Goal: Task Accomplishment & Management: Use online tool/utility

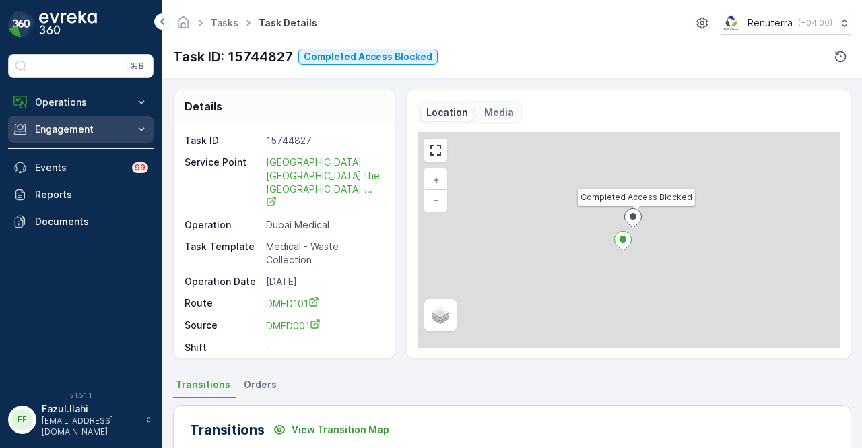
click at [113, 139] on button "Engagement" at bounding box center [81, 129] width 146 height 27
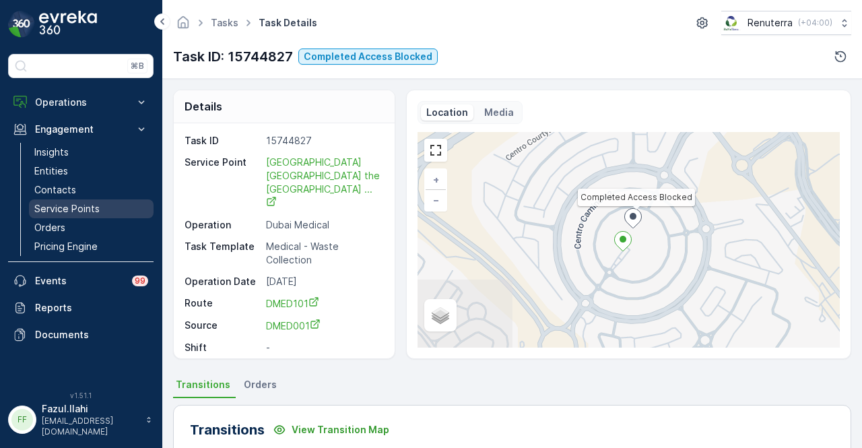
click at [102, 214] on link "Service Points" at bounding box center [91, 208] width 125 height 19
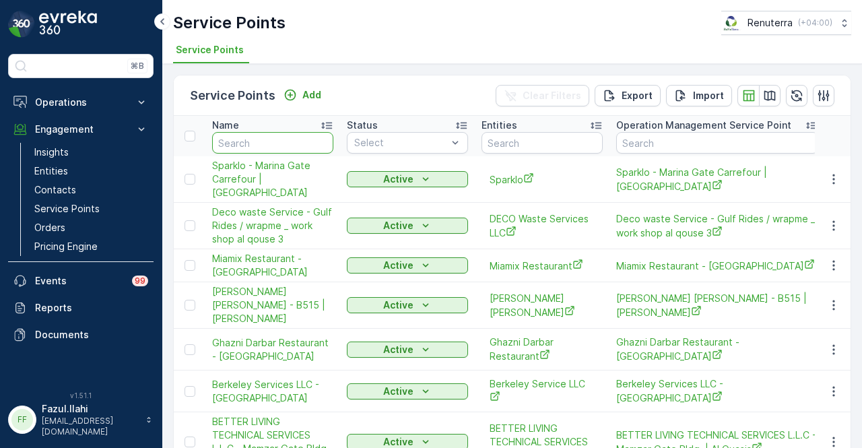
click at [288, 144] on input "text" at bounding box center [272, 143] width 121 height 22
type input "solv"
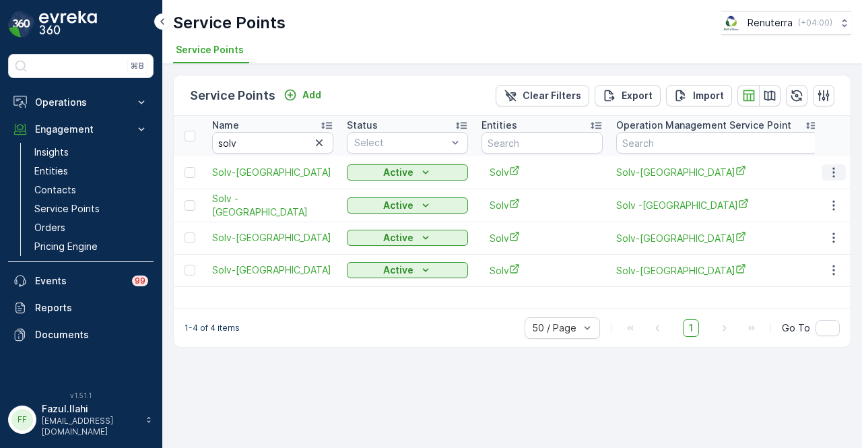
click at [834, 171] on icon "button" at bounding box center [834, 172] width 2 height 10
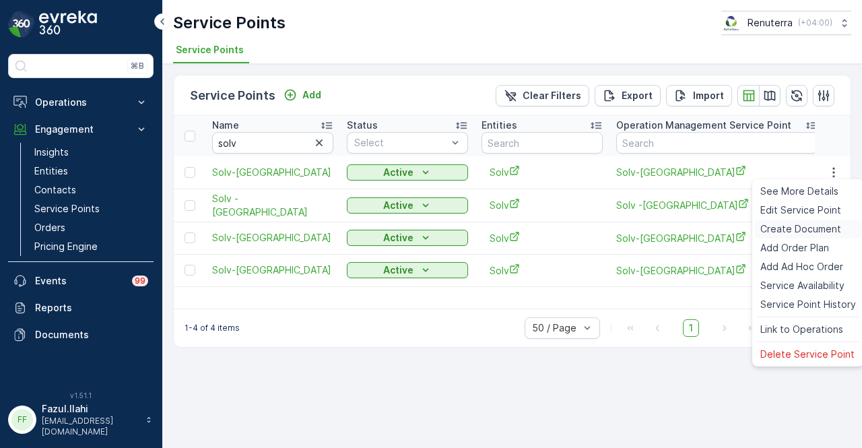
click at [826, 227] on span "Create Document" at bounding box center [801, 228] width 81 height 13
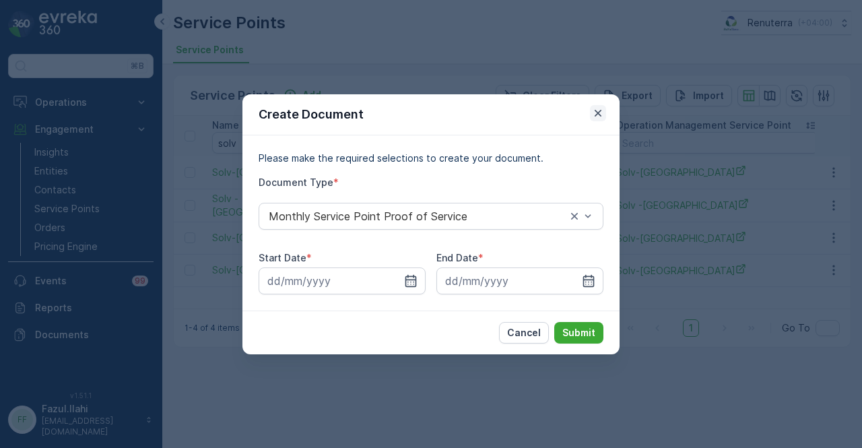
click at [596, 115] on icon "button" at bounding box center [598, 112] width 7 height 7
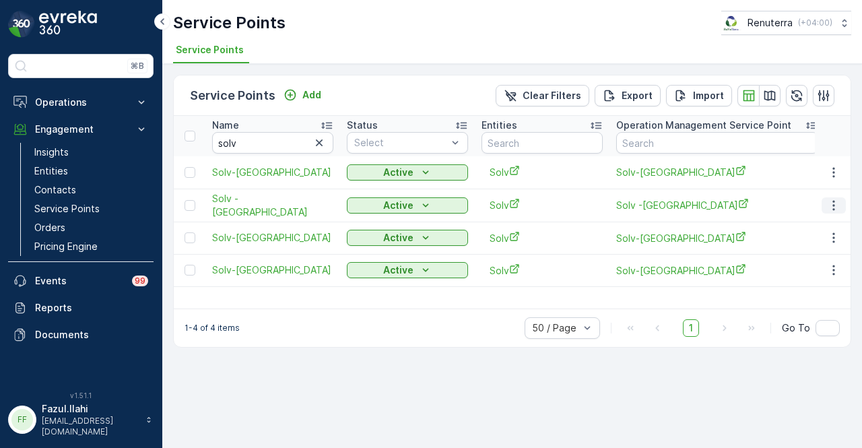
click at [835, 199] on icon "button" at bounding box center [833, 205] width 13 height 13
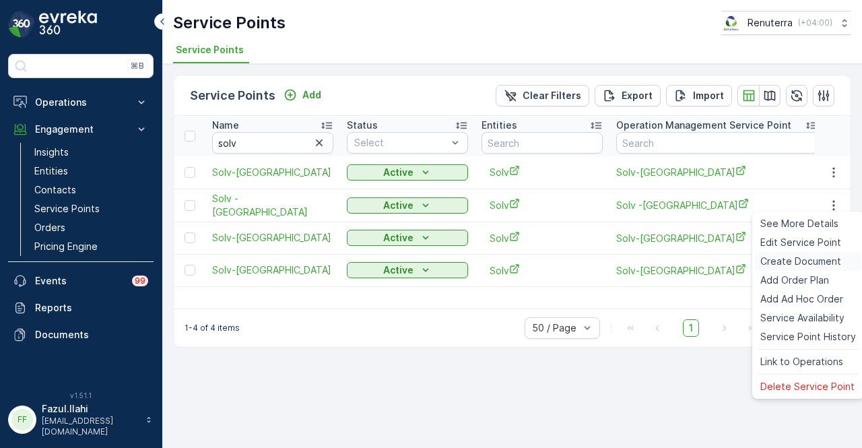
click at [815, 253] on div "Create Document" at bounding box center [808, 261] width 106 height 19
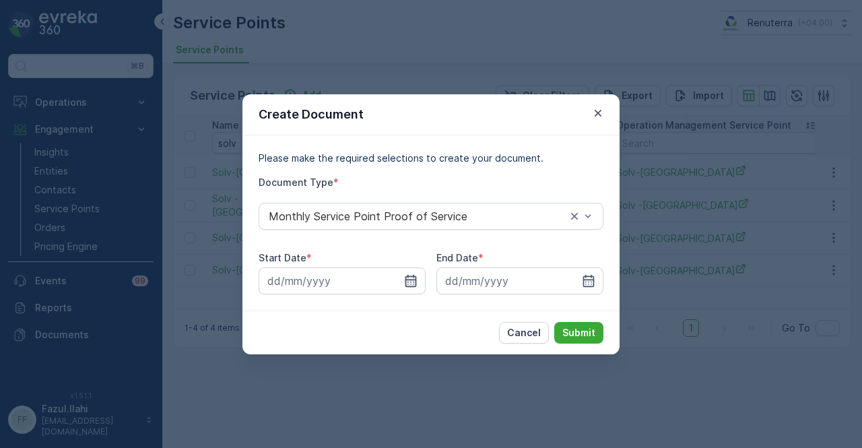
click at [415, 286] on icon "button" at bounding box center [411, 280] width 11 height 12
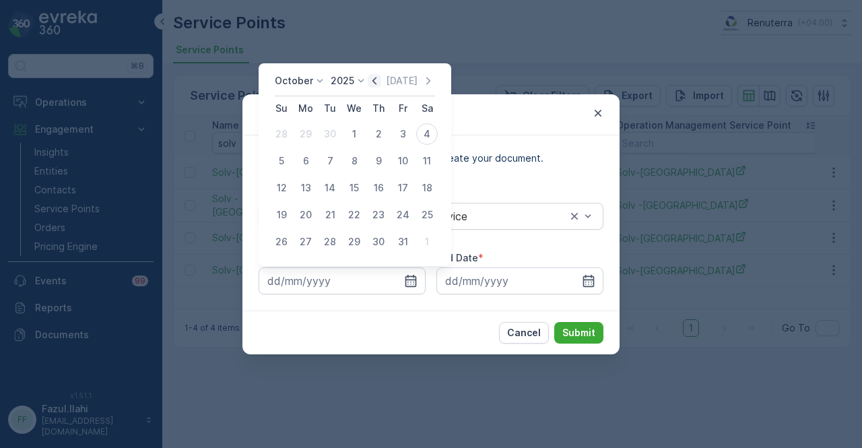
click at [378, 86] on icon "button" at bounding box center [374, 80] width 13 height 13
click at [309, 134] on div "1" at bounding box center [306, 134] width 22 height 22
type input "01.09.2025"
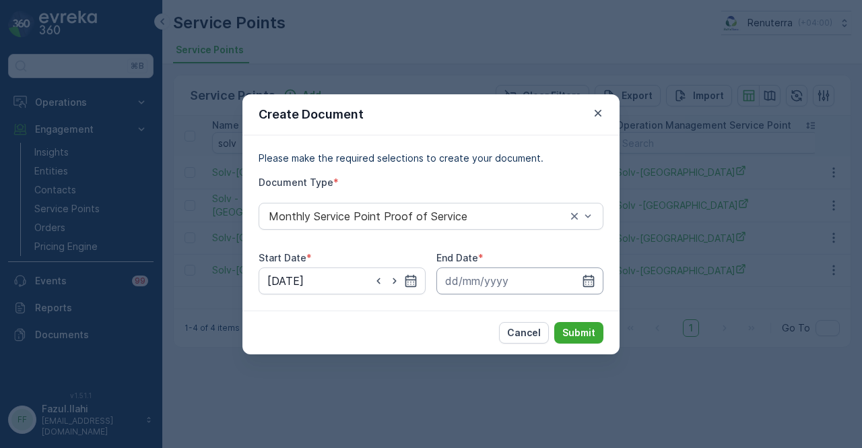
click at [594, 271] on input at bounding box center [520, 280] width 167 height 27
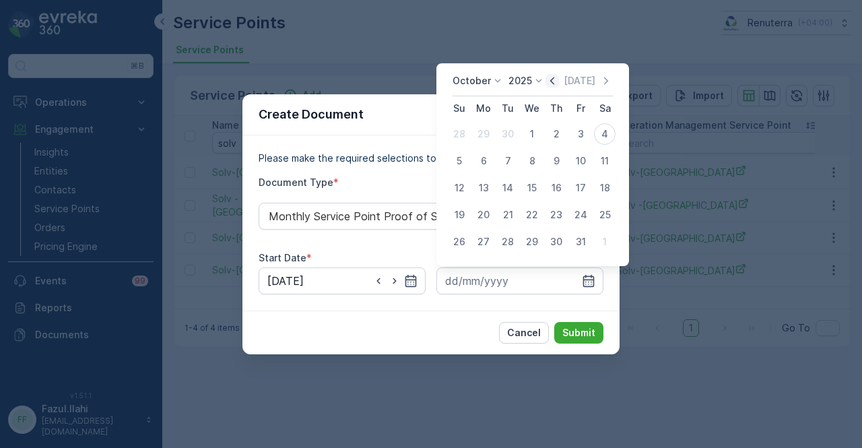
click at [554, 77] on icon "button" at bounding box center [552, 80] width 4 height 7
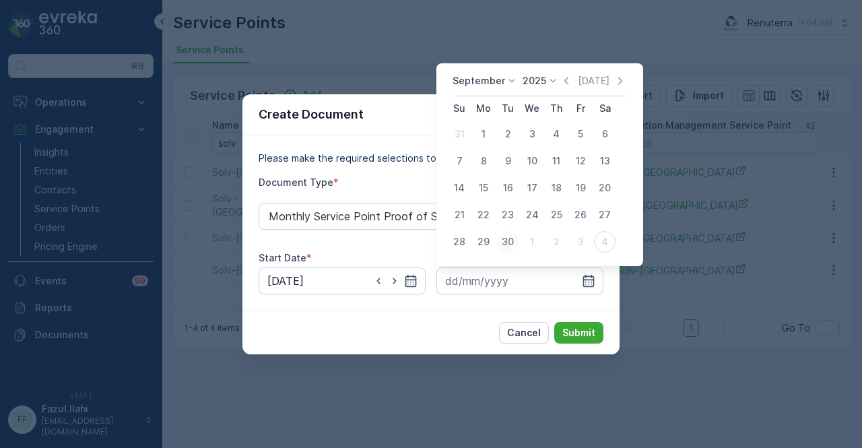
click at [512, 238] on div "30" at bounding box center [508, 242] width 22 height 22
type input "30.09.2025"
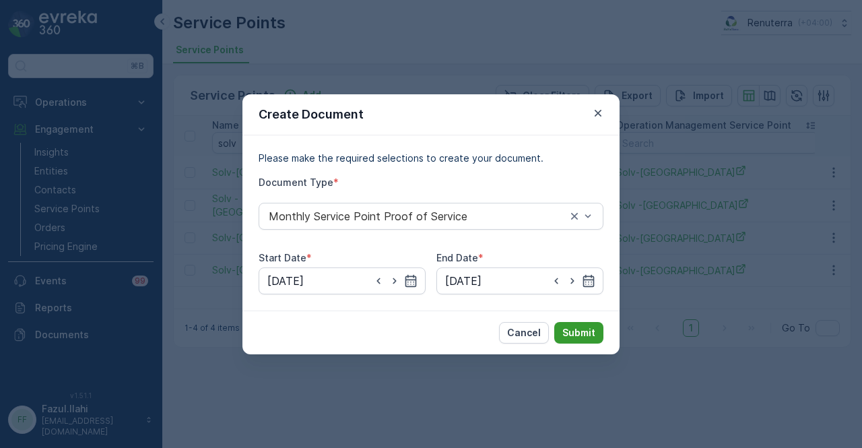
click at [577, 329] on p "Submit" at bounding box center [579, 332] width 33 height 13
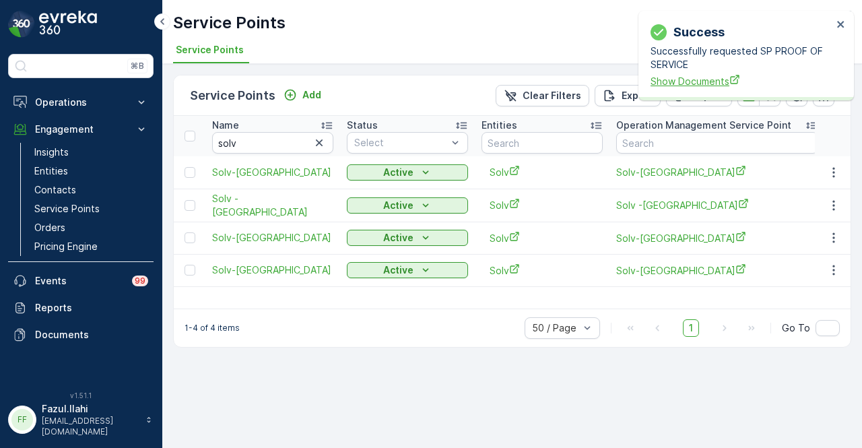
click at [659, 81] on span "Show Documents" at bounding box center [742, 81] width 182 height 14
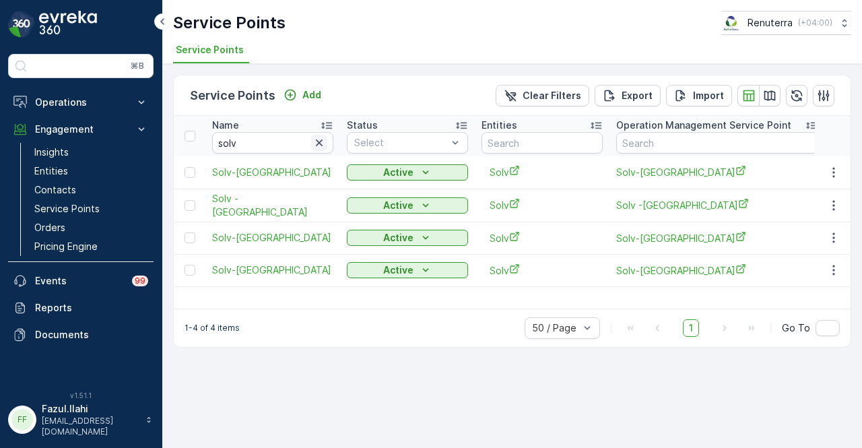
click at [319, 148] on icon "button" at bounding box center [319, 142] width 13 height 13
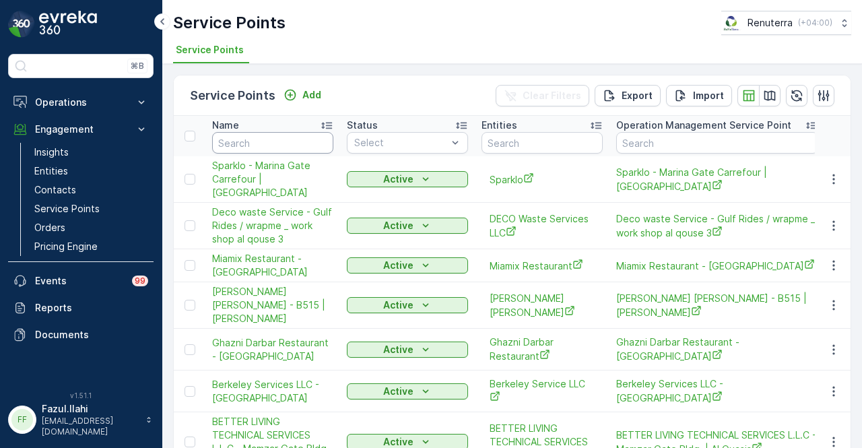
click at [294, 141] on input "text" at bounding box center [272, 143] width 121 height 22
type input "dubai creejk"
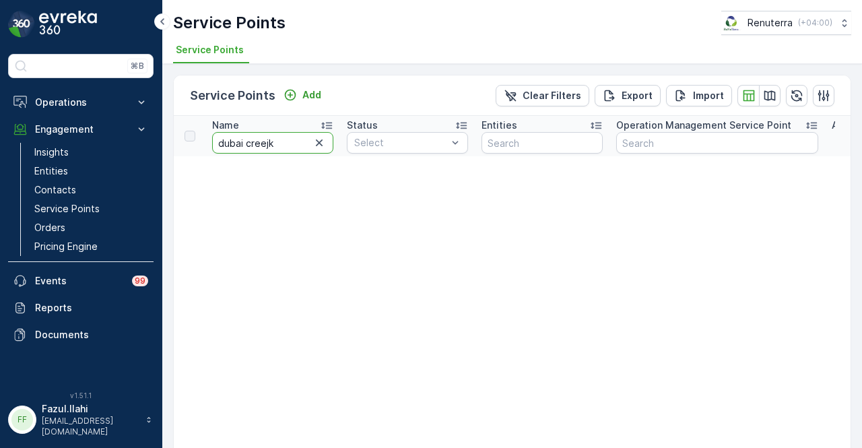
click at [294, 141] on input "dubai creejk" at bounding box center [272, 143] width 121 height 22
type input "dubai creek"
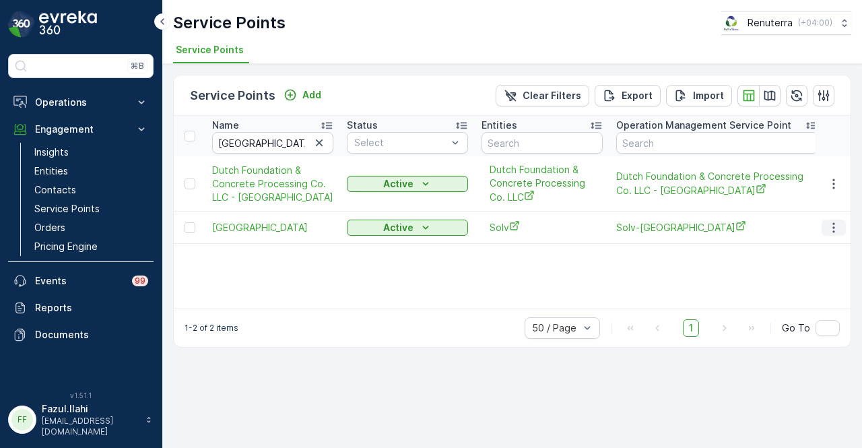
click at [838, 223] on icon "button" at bounding box center [833, 227] width 13 height 13
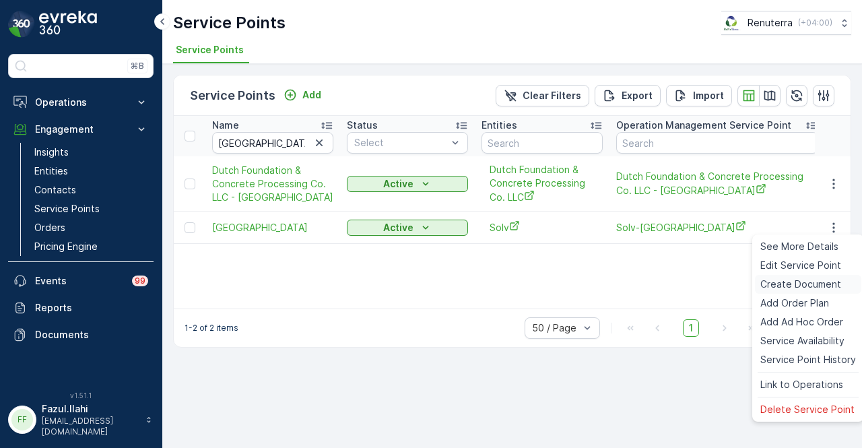
click at [829, 284] on span "Create Document" at bounding box center [801, 284] width 81 height 13
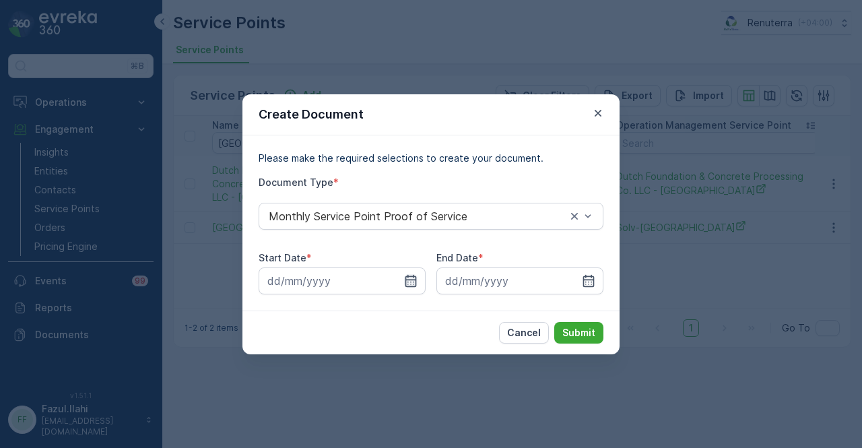
click at [407, 285] on icon "button" at bounding box center [410, 280] width 13 height 13
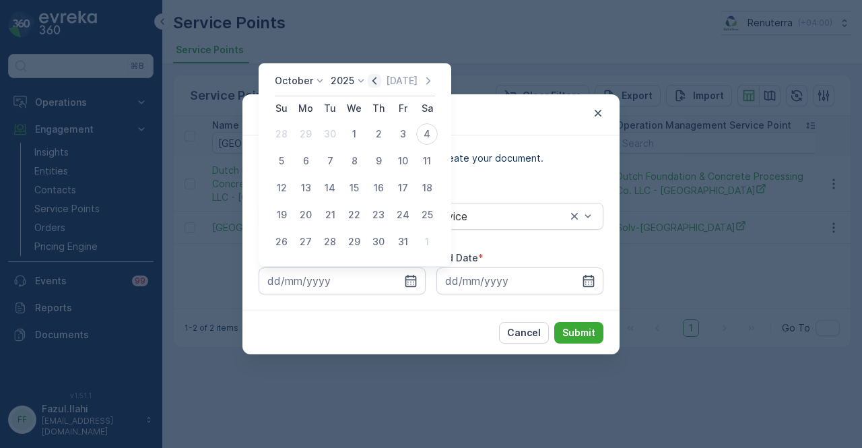
click at [375, 83] on icon "button" at bounding box center [374, 80] width 13 height 13
click at [311, 141] on div "1" at bounding box center [306, 134] width 22 height 22
type input "01.09.2025"
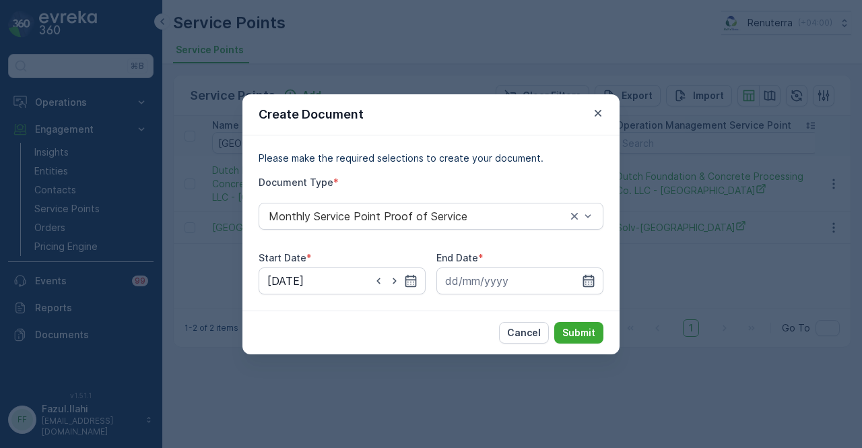
click at [588, 284] on icon "button" at bounding box center [588, 280] width 13 height 13
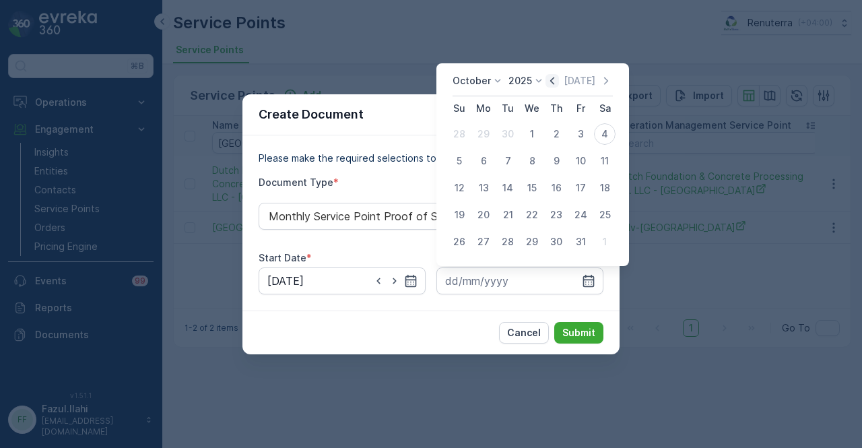
click at [554, 83] on icon "button" at bounding box center [552, 80] width 4 height 7
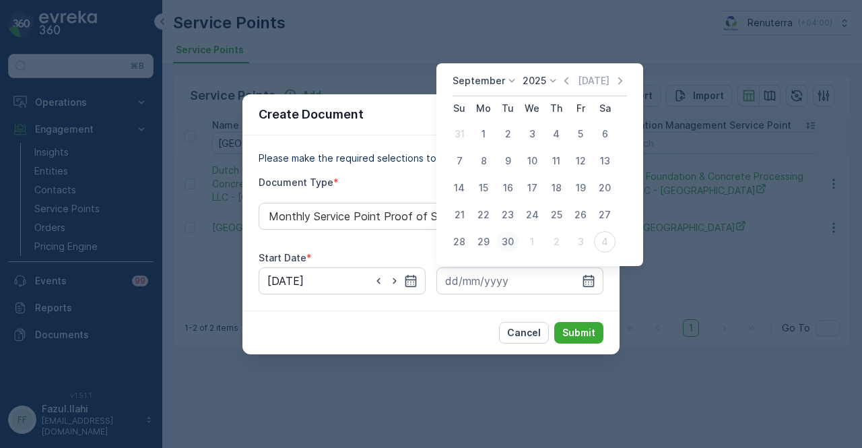
click at [509, 242] on div "30" at bounding box center [508, 242] width 22 height 22
type input "30.09.2025"
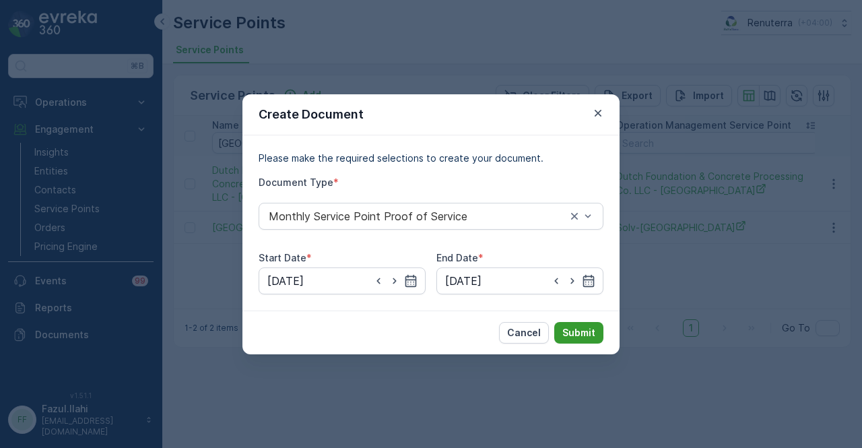
click at [570, 338] on p "Submit" at bounding box center [579, 332] width 33 height 13
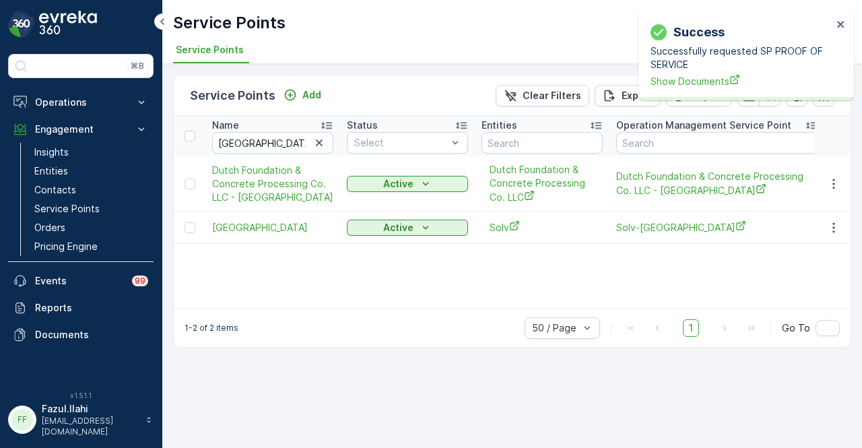
click at [697, 90] on div "Success Successfully requested SP PROOF OF SERVICE Show Documents" at bounding box center [742, 55] width 190 height 73
click at [698, 84] on span "Show Documents" at bounding box center [742, 81] width 182 height 14
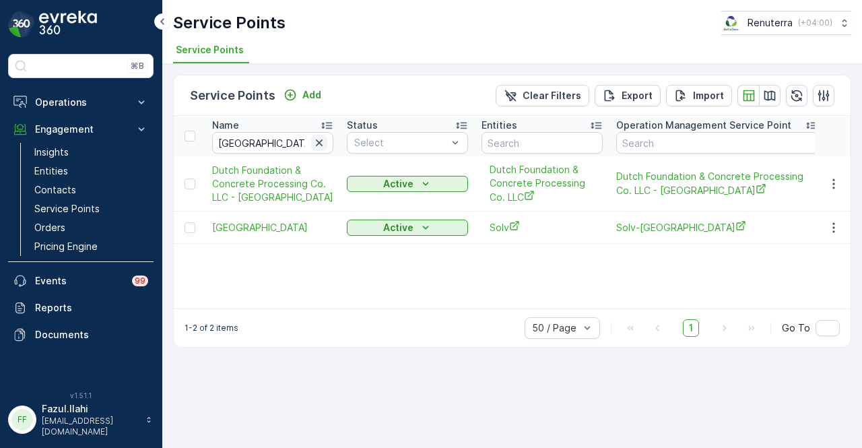
click at [322, 140] on icon "button" at bounding box center [319, 142] width 13 height 13
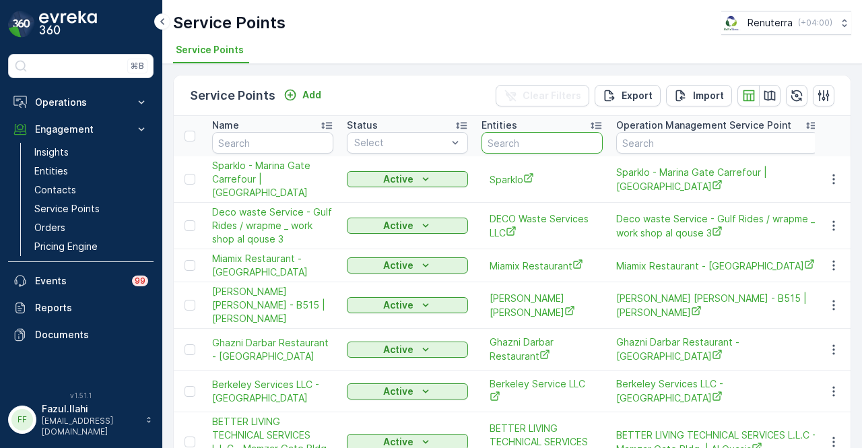
click at [572, 140] on input "text" at bounding box center [542, 143] width 121 height 22
type input "solv"
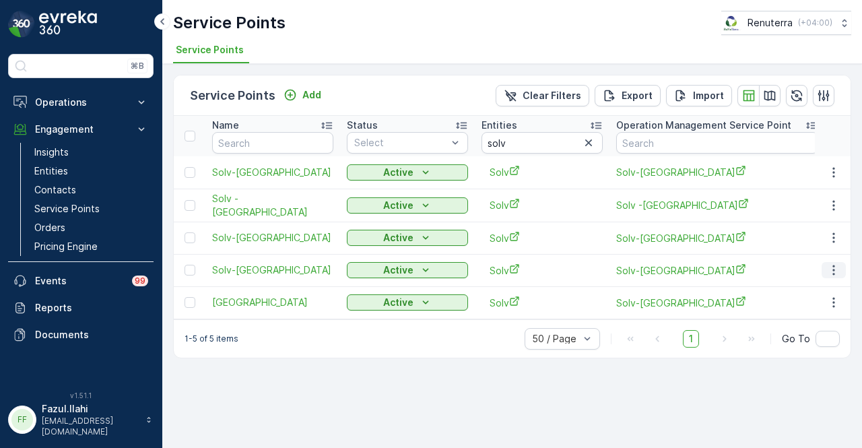
click at [833, 267] on icon "button" at bounding box center [833, 269] width 13 height 13
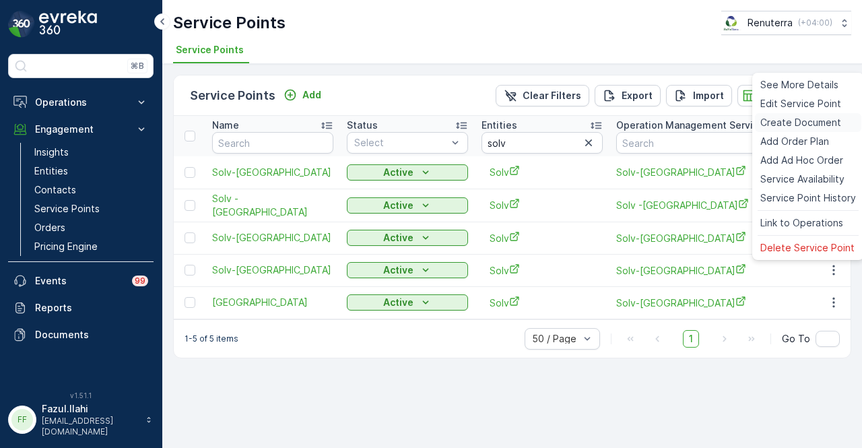
click at [829, 118] on span "Create Document" at bounding box center [801, 122] width 81 height 13
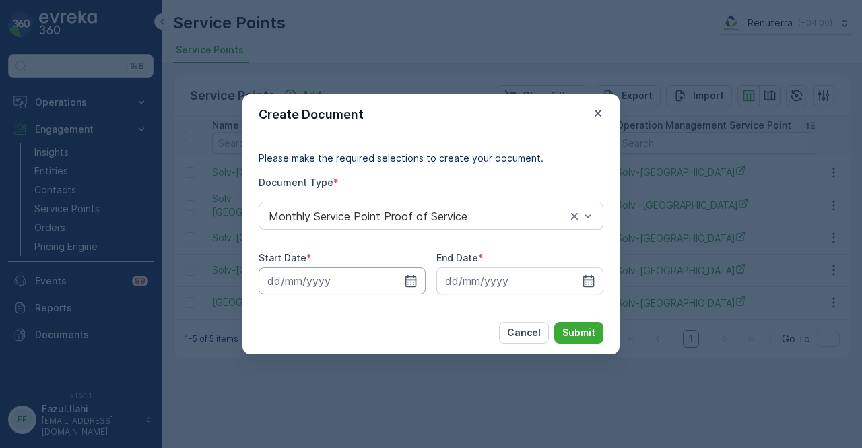
click at [416, 271] on input at bounding box center [342, 280] width 167 height 27
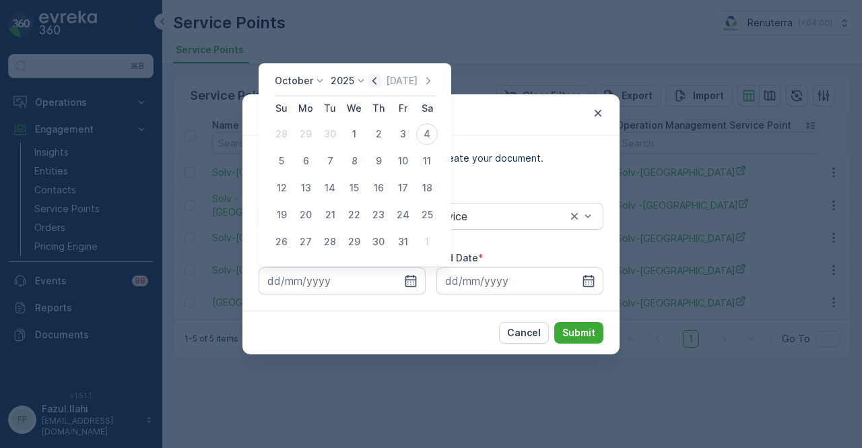
click at [372, 82] on icon "button" at bounding box center [374, 80] width 13 height 13
click at [304, 135] on div "1" at bounding box center [306, 134] width 22 height 22
type input "01.09.2025"
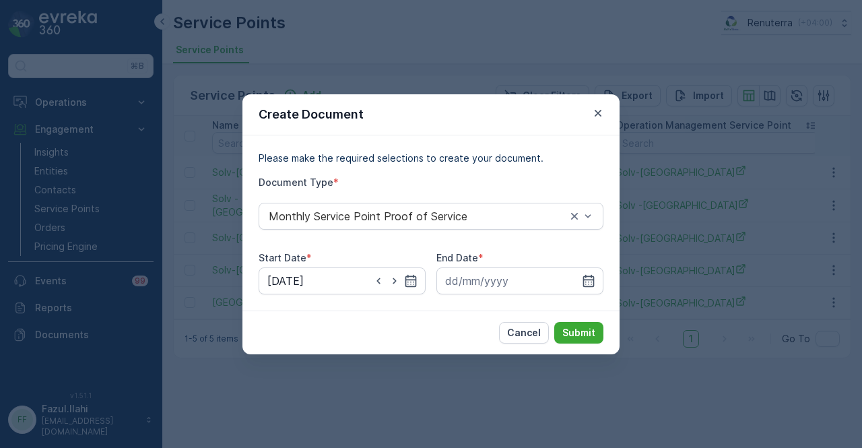
drag, startPoint x: 582, startPoint y: 278, endPoint x: 582, endPoint y: 266, distance: 12.1
click at [583, 278] on icon "button" at bounding box center [588, 280] width 13 height 13
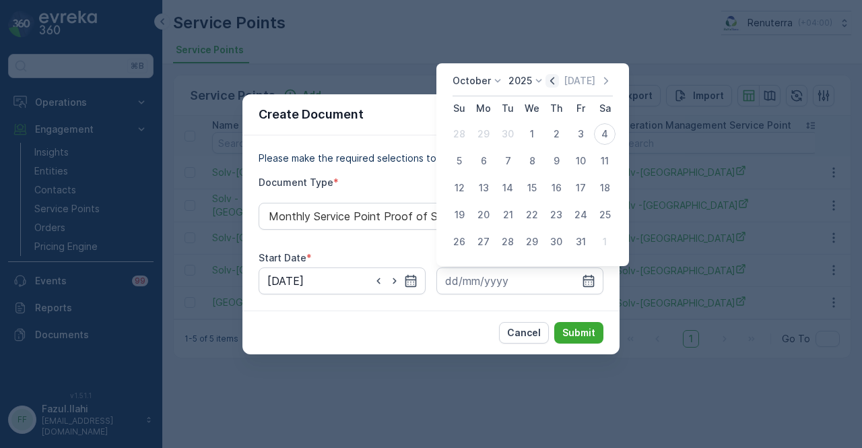
click at [559, 84] on icon "button" at bounding box center [552, 80] width 13 height 13
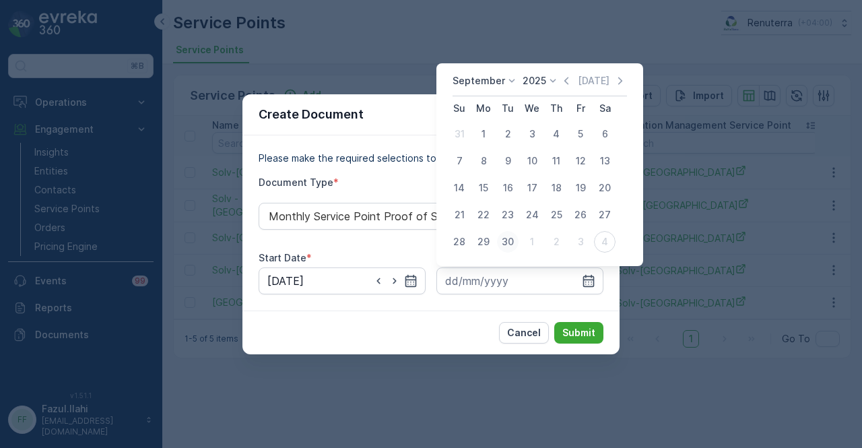
click at [515, 242] on div "30" at bounding box center [508, 242] width 22 height 22
type input "30.09.2025"
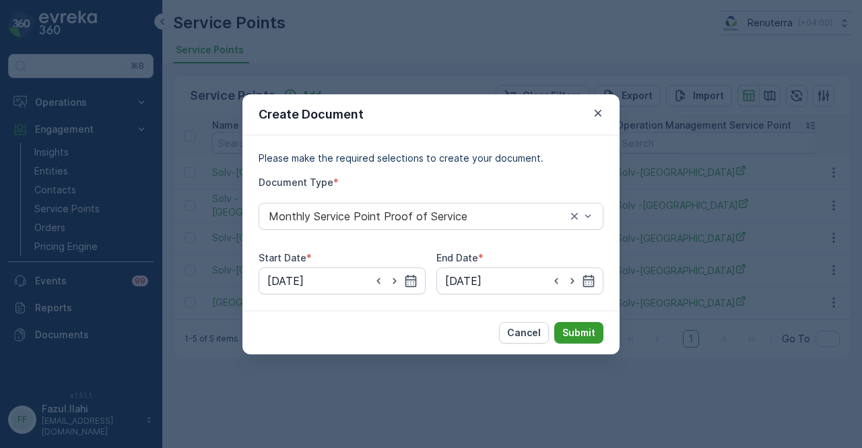
click at [574, 329] on p "Submit" at bounding box center [579, 332] width 33 height 13
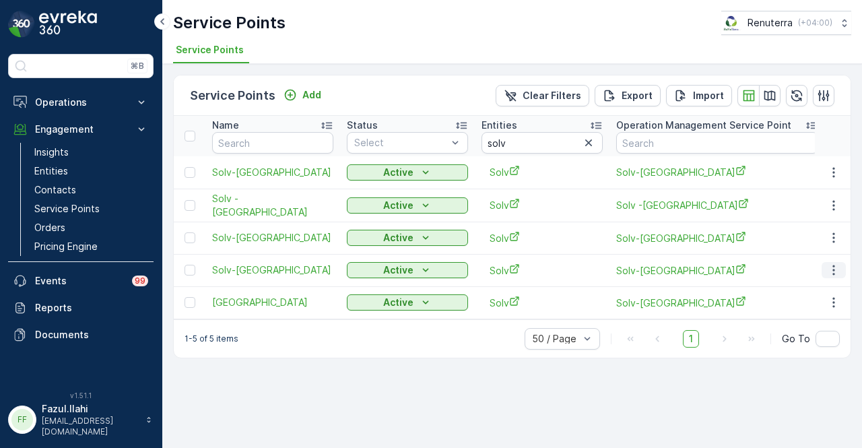
click at [839, 263] on icon "button" at bounding box center [833, 269] width 13 height 13
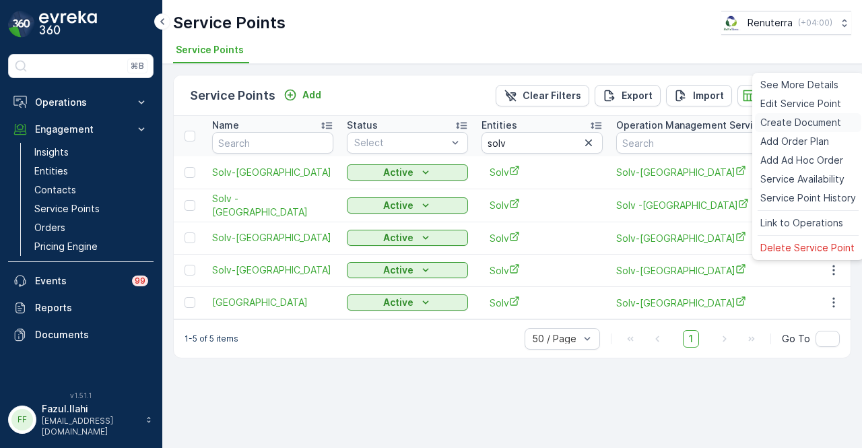
click at [811, 122] on span "Create Document" at bounding box center [801, 122] width 81 height 13
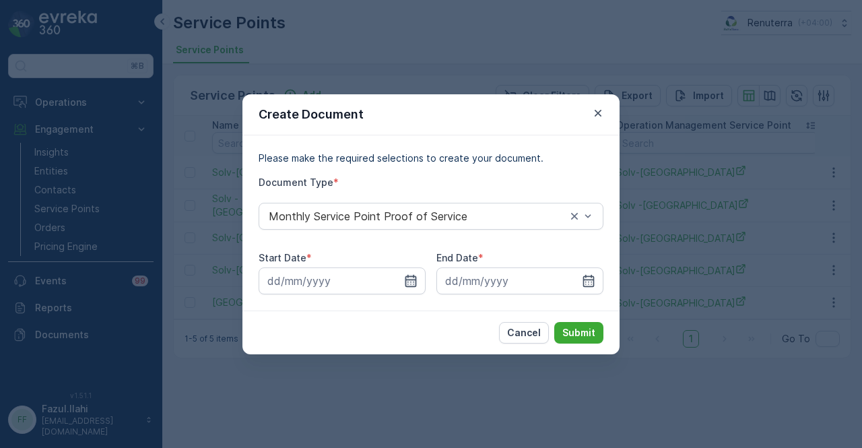
click at [408, 285] on icon "button" at bounding box center [410, 280] width 13 height 13
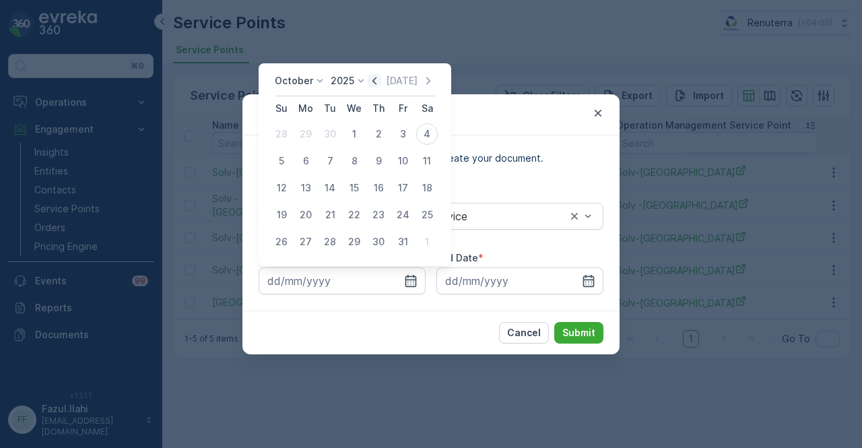
click at [374, 82] on icon "button" at bounding box center [374, 80] width 13 height 13
click at [306, 134] on div "1" at bounding box center [306, 134] width 22 height 22
type input "01.09.2025"
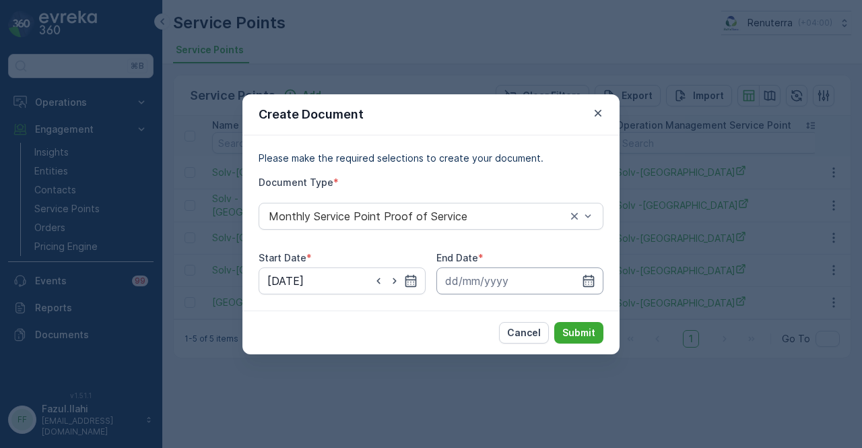
click at [596, 289] on input at bounding box center [520, 280] width 167 height 27
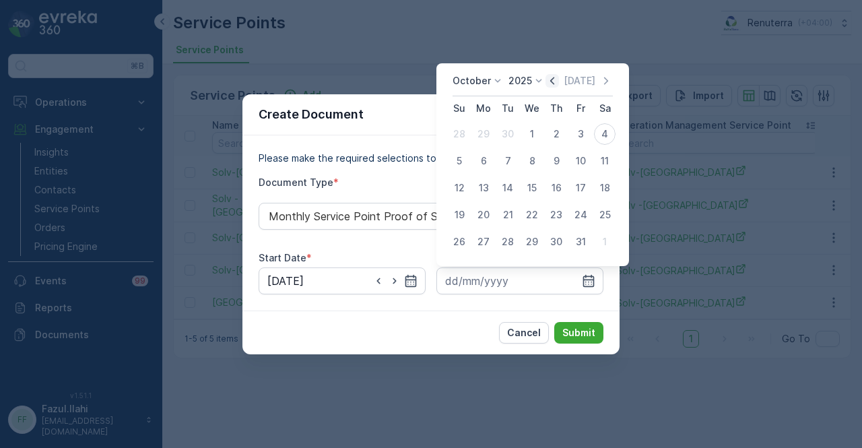
click at [554, 77] on icon "button" at bounding box center [552, 80] width 13 height 13
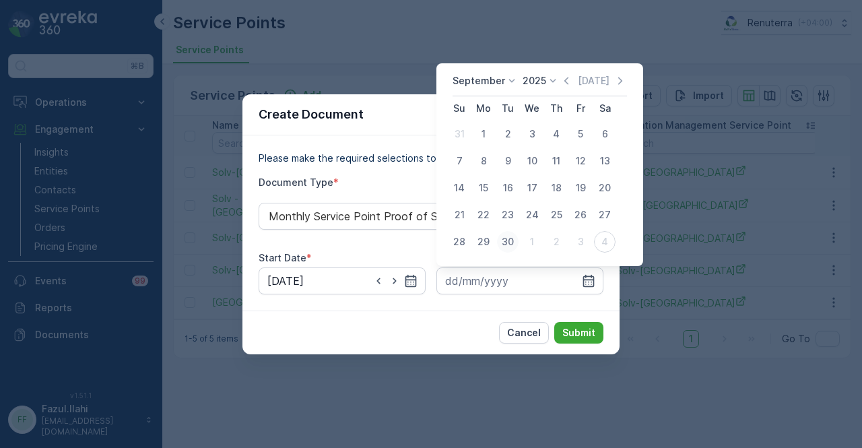
click at [503, 243] on div "30" at bounding box center [508, 242] width 22 height 22
type input "30.09.2025"
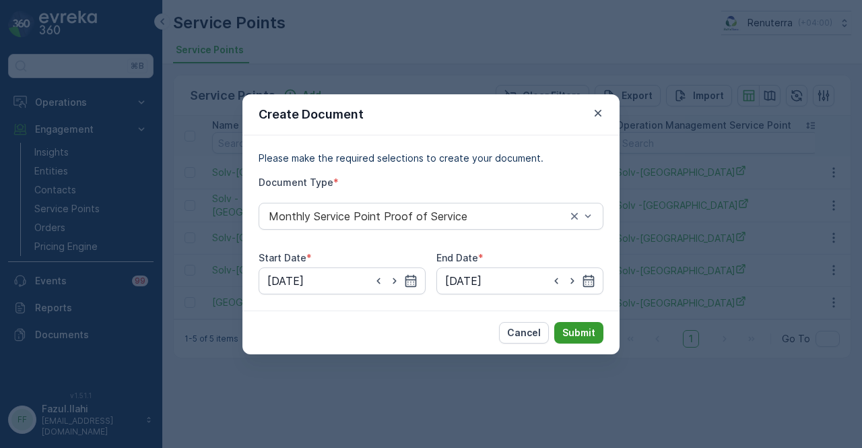
click at [571, 329] on p "Submit" at bounding box center [579, 332] width 33 height 13
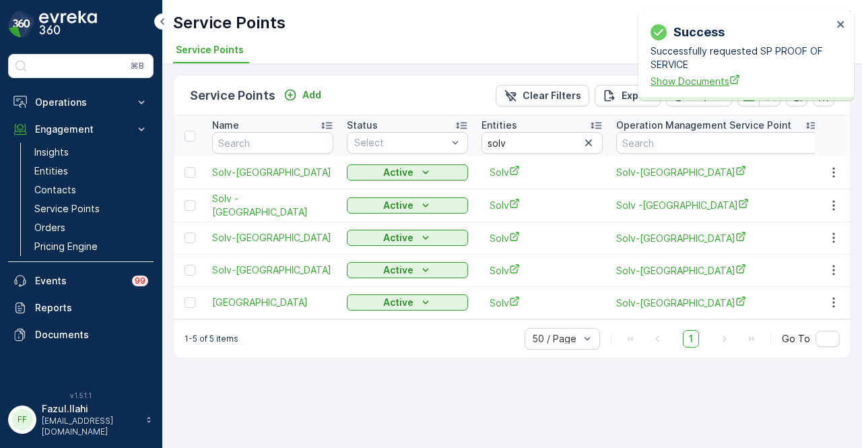
click at [701, 88] on span "Show Documents" at bounding box center [742, 81] width 182 height 14
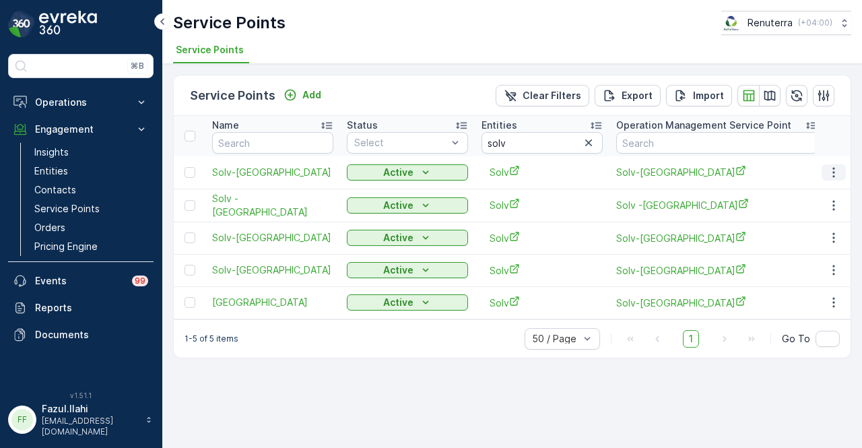
click at [839, 169] on icon "button" at bounding box center [833, 172] width 13 height 13
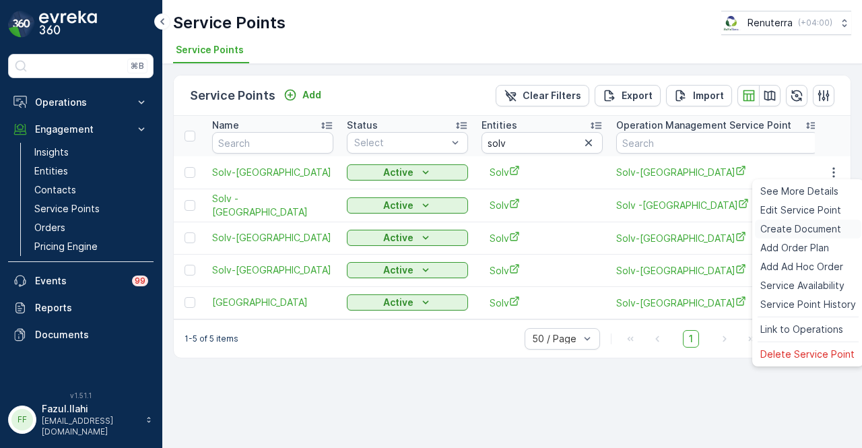
click at [800, 233] on span "Create Document" at bounding box center [801, 228] width 81 height 13
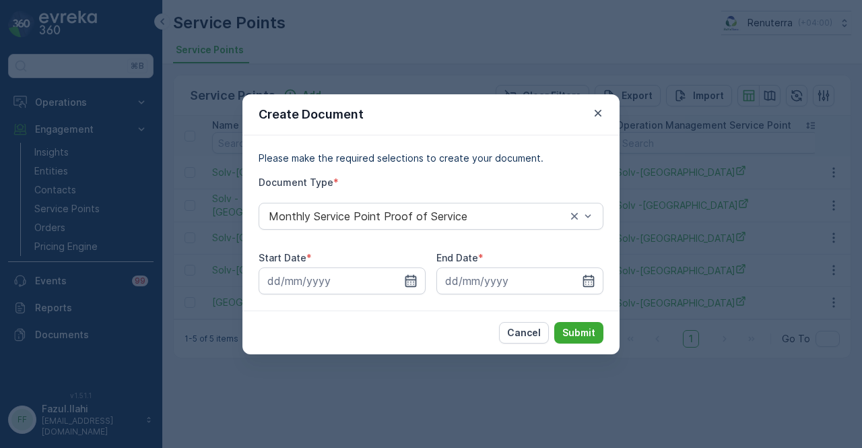
click at [416, 282] on icon "button" at bounding box center [410, 280] width 13 height 13
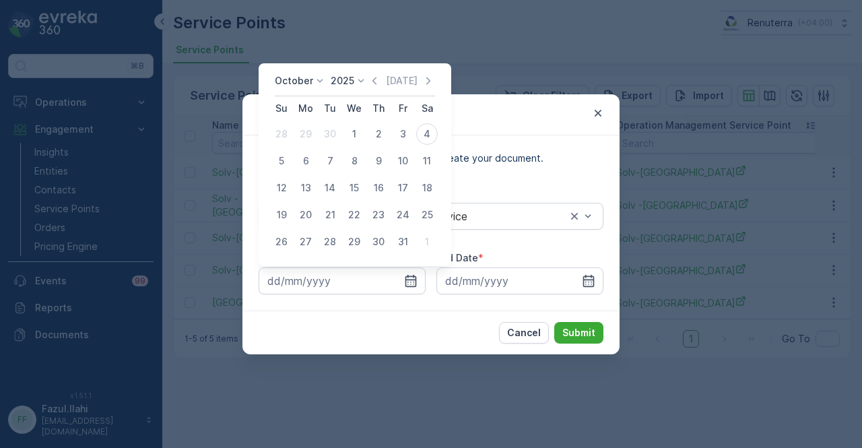
click at [379, 91] on div "October 2025 Today" at bounding box center [355, 85] width 160 height 22
click at [376, 86] on icon "button" at bounding box center [374, 80] width 13 height 13
click at [304, 138] on div "1" at bounding box center [306, 134] width 22 height 22
type input "01.09.2025"
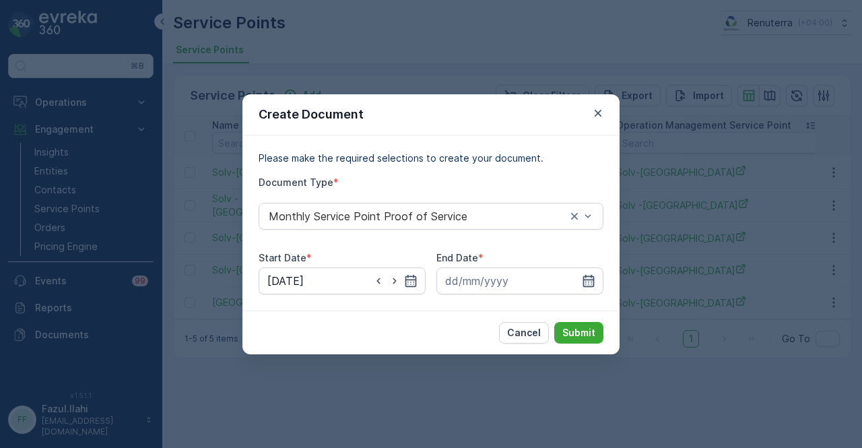
click at [586, 287] on icon "button" at bounding box center [588, 280] width 13 height 13
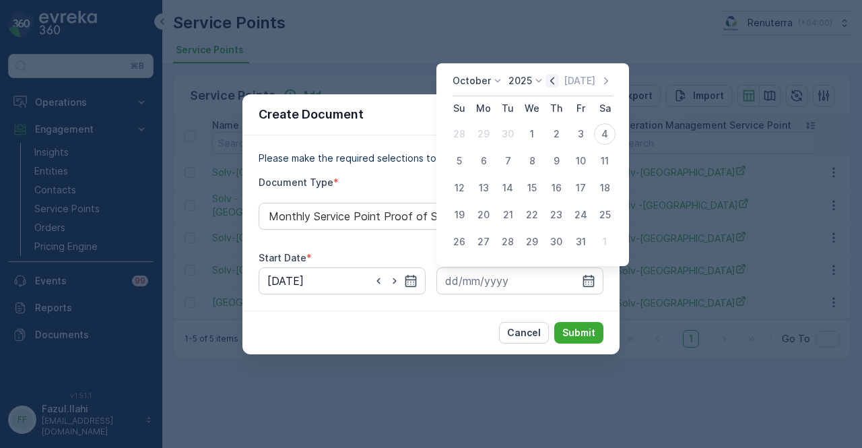
click at [558, 82] on icon "button" at bounding box center [552, 80] width 13 height 13
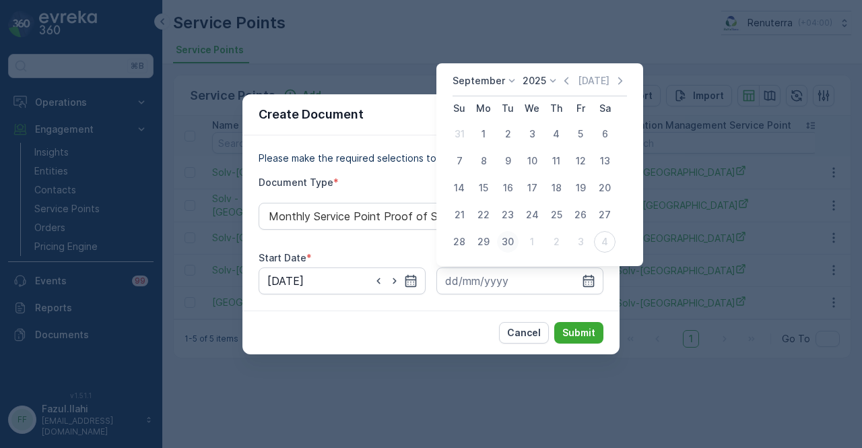
click at [500, 240] on div "30" at bounding box center [508, 242] width 22 height 22
type input "30.09.2025"
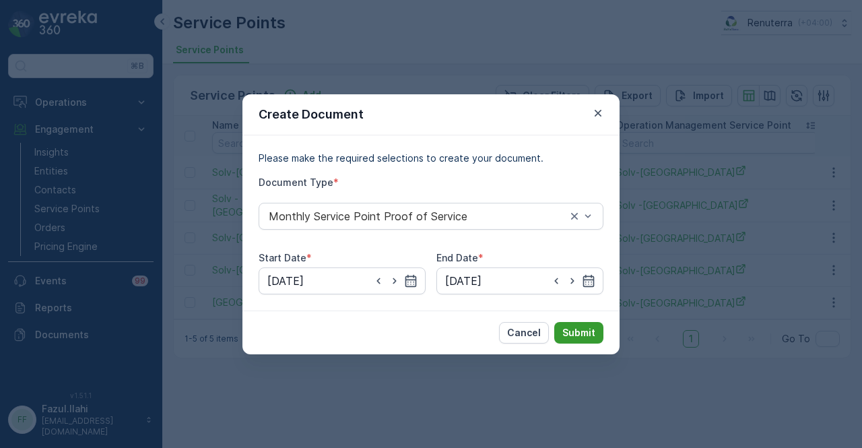
click at [567, 328] on p "Submit" at bounding box center [579, 332] width 33 height 13
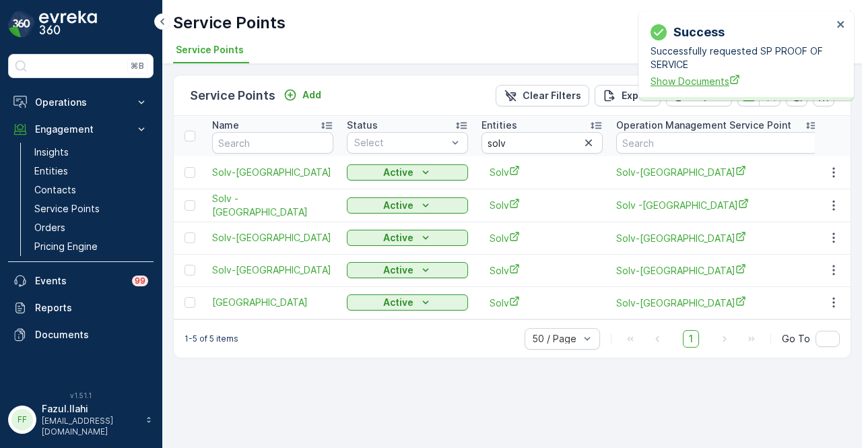
click at [697, 77] on span "Show Documents" at bounding box center [742, 81] width 182 height 14
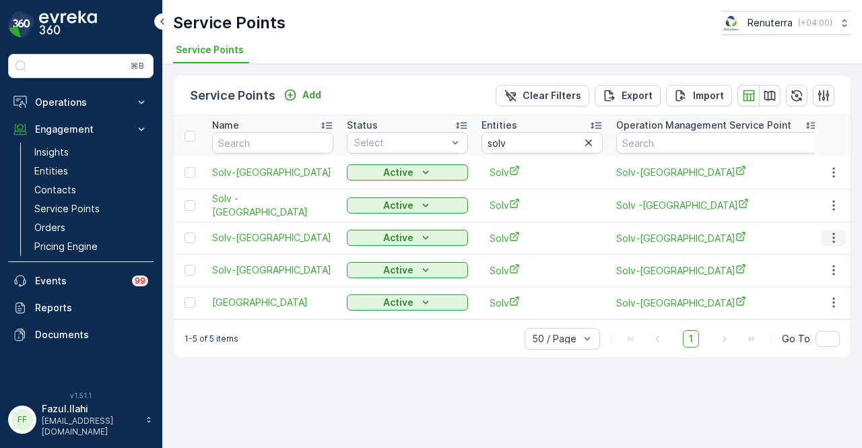
click at [823, 236] on button "button" at bounding box center [834, 238] width 24 height 16
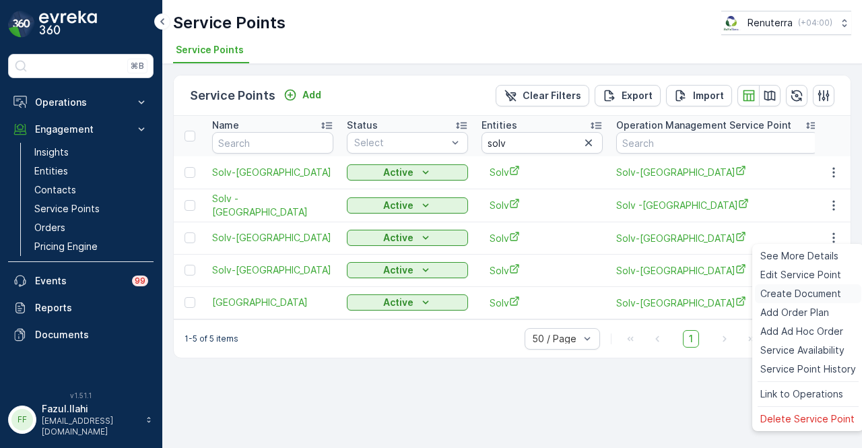
click at [800, 293] on span "Create Document" at bounding box center [801, 293] width 81 height 13
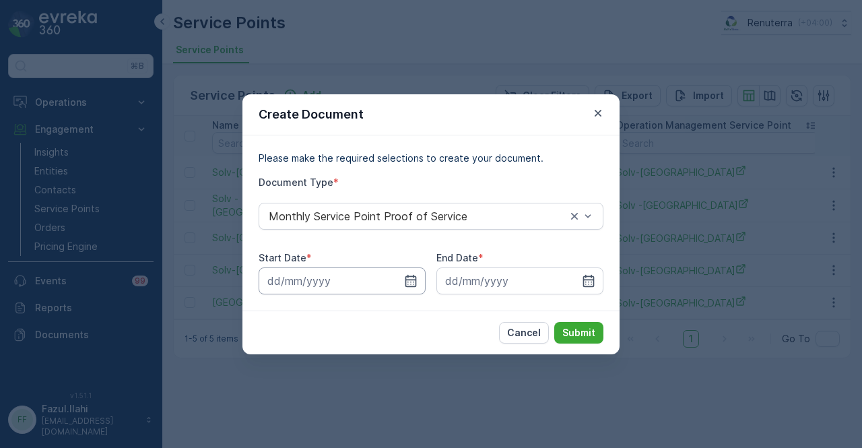
click at [393, 278] on input at bounding box center [342, 280] width 167 height 27
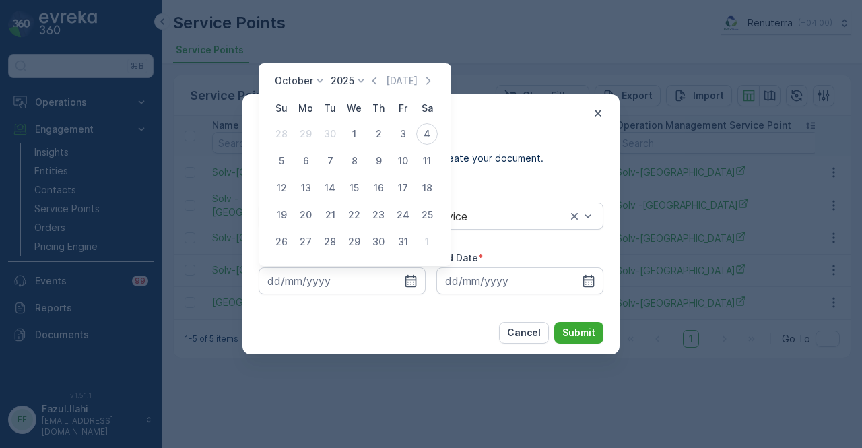
drag, startPoint x: 375, startPoint y: 82, endPoint x: 366, endPoint y: 88, distance: 10.5
click at [375, 82] on icon "button" at bounding box center [374, 80] width 13 height 13
click at [300, 134] on div "1" at bounding box center [306, 134] width 22 height 22
type input "01.09.2025"
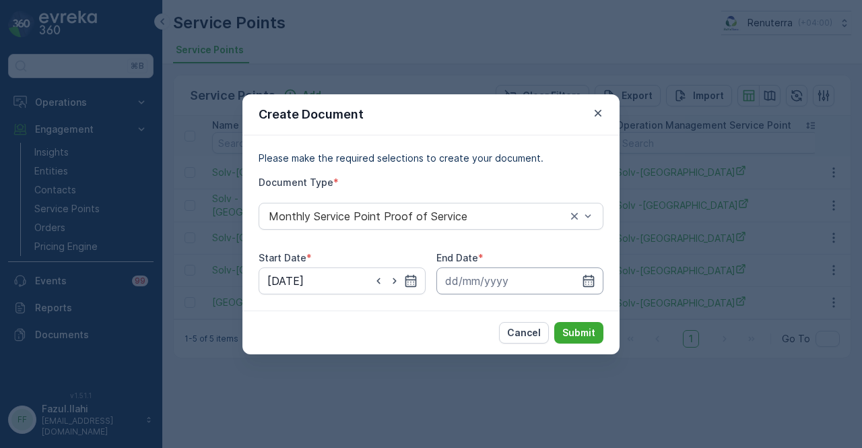
click at [592, 273] on input at bounding box center [520, 280] width 167 height 27
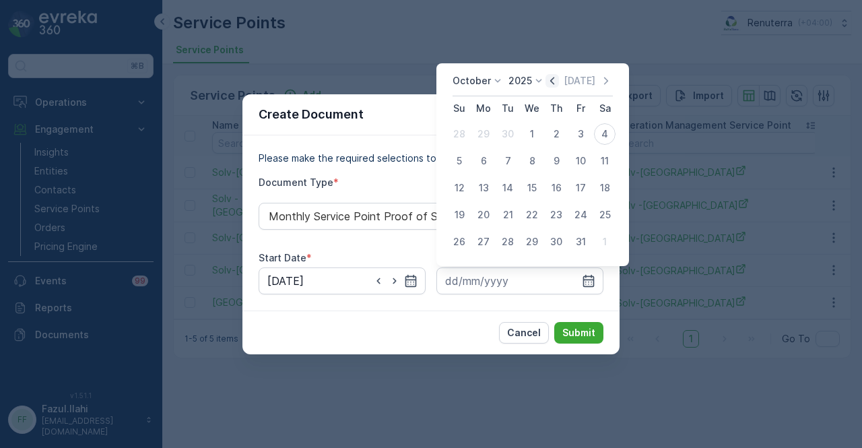
click at [554, 77] on icon "button" at bounding box center [552, 80] width 4 height 7
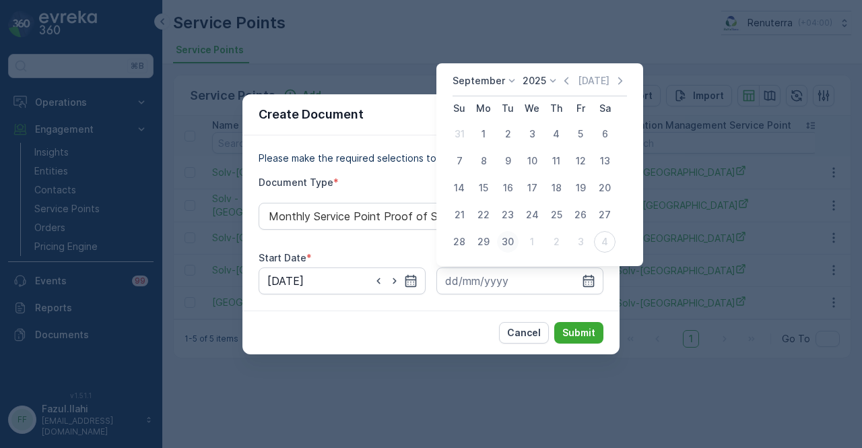
click at [513, 241] on div "30" at bounding box center [508, 242] width 22 height 22
type input "30.09.2025"
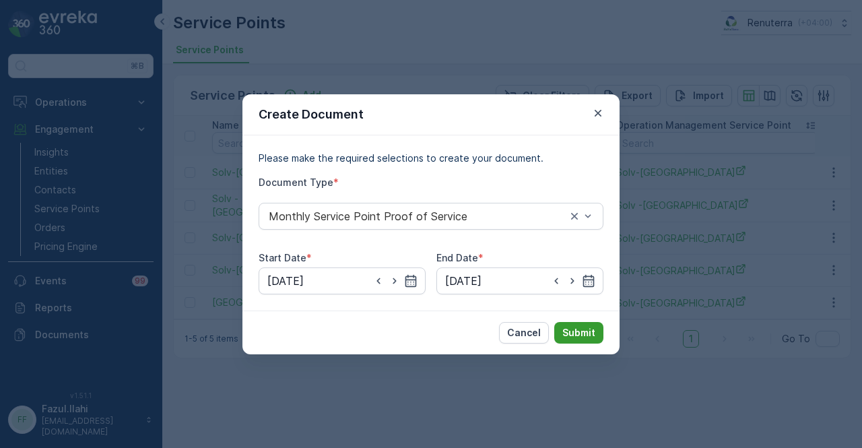
click at [575, 335] on p "Submit" at bounding box center [579, 332] width 33 height 13
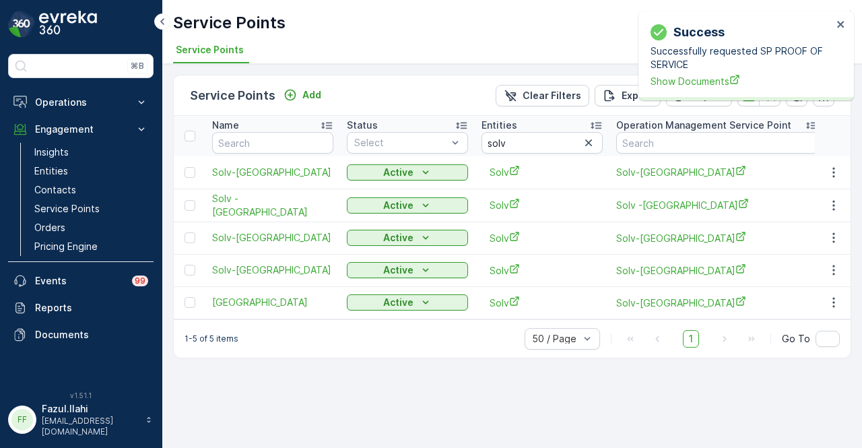
click at [672, 89] on div "Success Successfully requested SP PROOF OF SERVICE Show Documents" at bounding box center [742, 55] width 190 height 73
click at [672, 88] on span "Show Documents" at bounding box center [742, 81] width 182 height 14
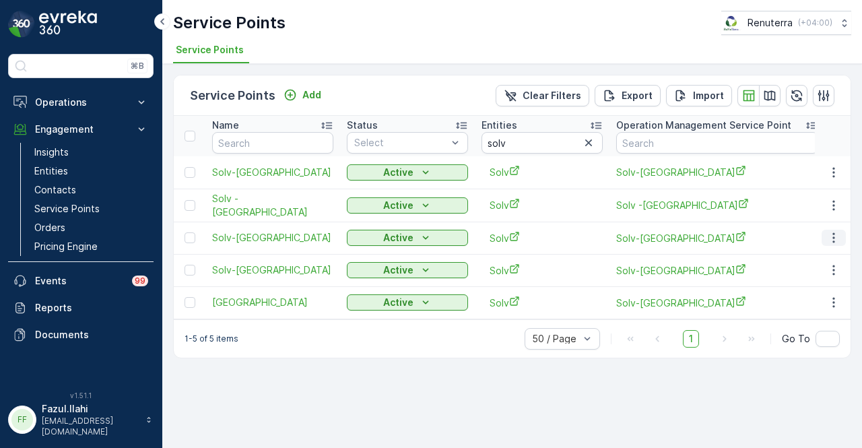
click at [833, 242] on icon "button" at bounding box center [833, 237] width 13 height 13
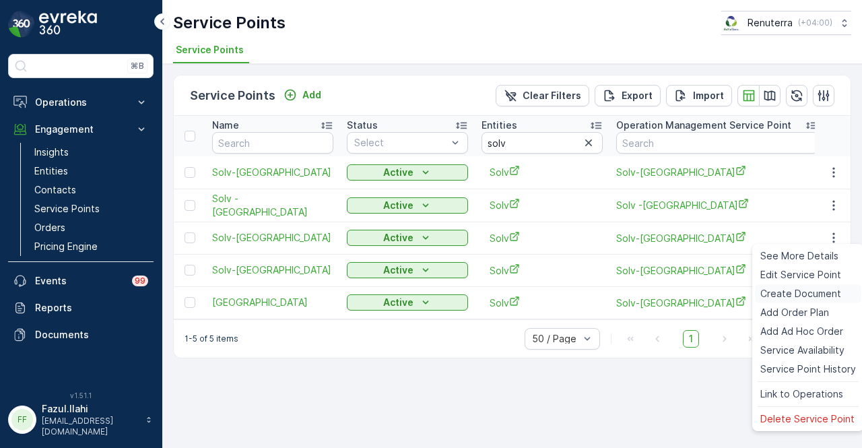
click at [808, 290] on span "Create Document" at bounding box center [801, 293] width 81 height 13
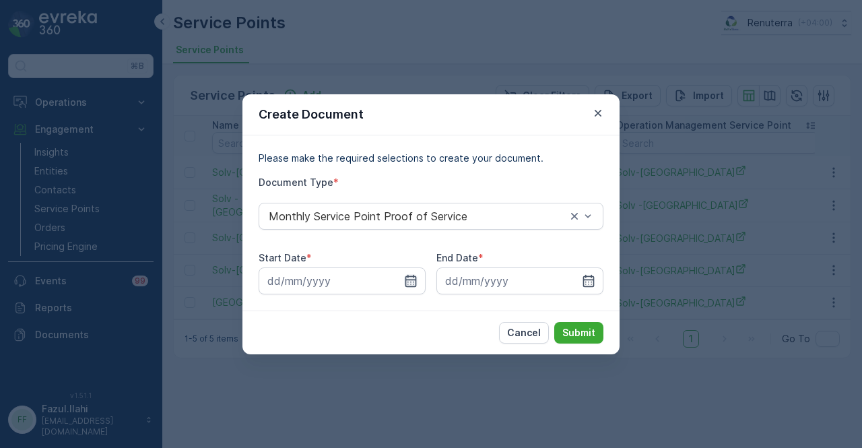
click at [415, 282] on icon "button" at bounding box center [410, 280] width 13 height 13
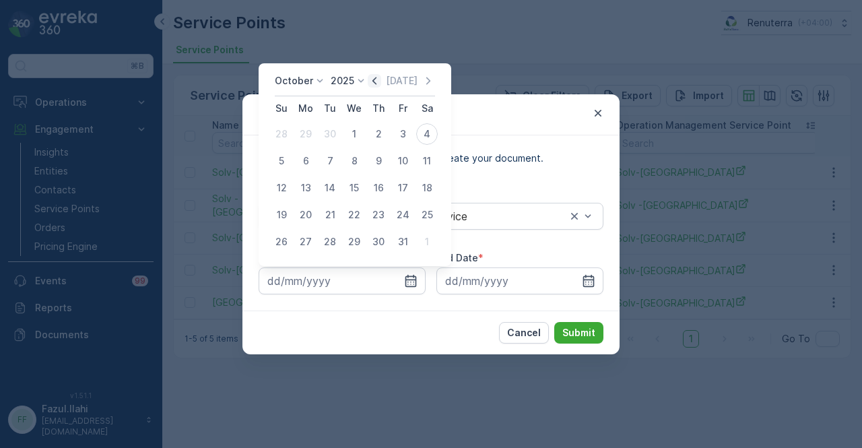
click at [375, 84] on icon "button" at bounding box center [374, 80] width 13 height 13
click at [308, 138] on div "1" at bounding box center [306, 134] width 22 height 22
type input "01.09.2025"
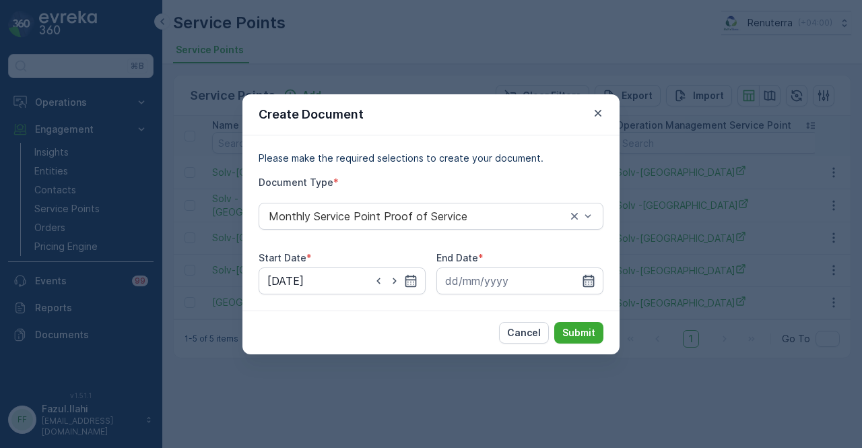
click at [591, 276] on icon "button" at bounding box center [588, 280] width 11 height 12
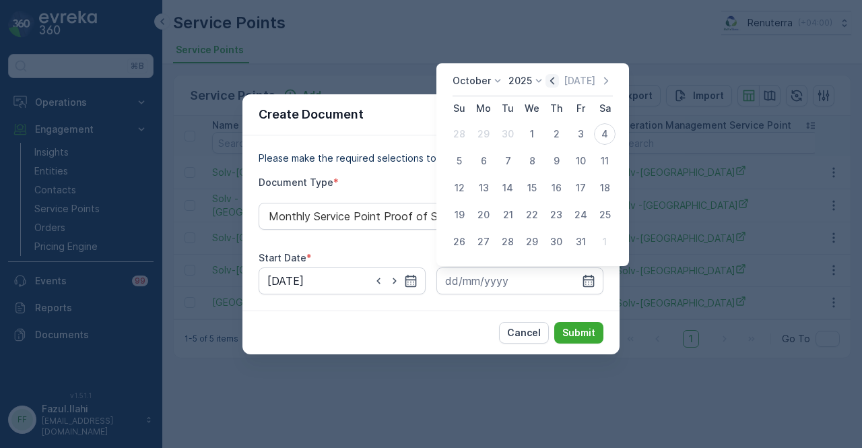
click at [554, 78] on icon "button" at bounding box center [552, 80] width 4 height 7
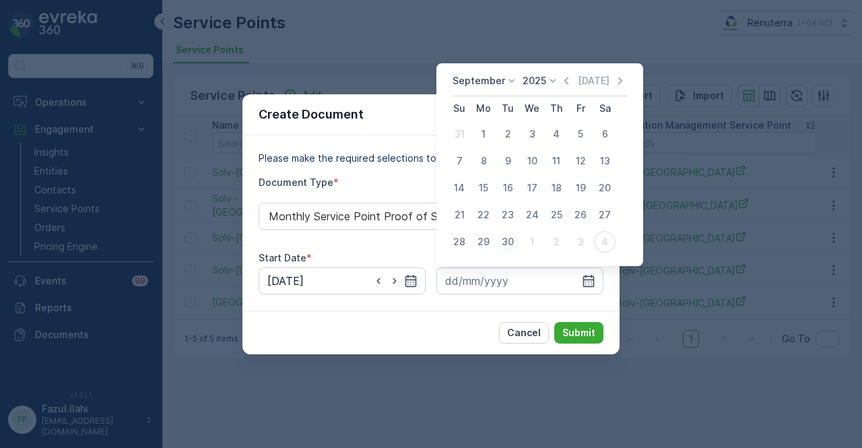
click at [505, 240] on div "30" at bounding box center [508, 242] width 22 height 22
type input "30.09.2025"
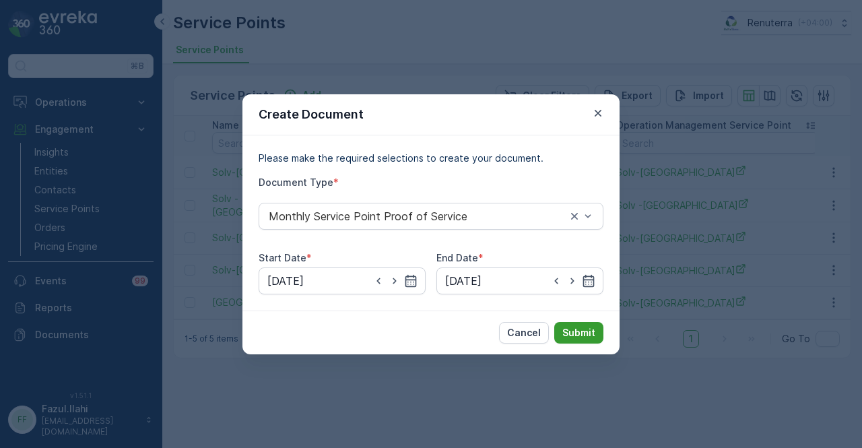
click at [563, 335] on button "Submit" at bounding box center [578, 333] width 49 height 22
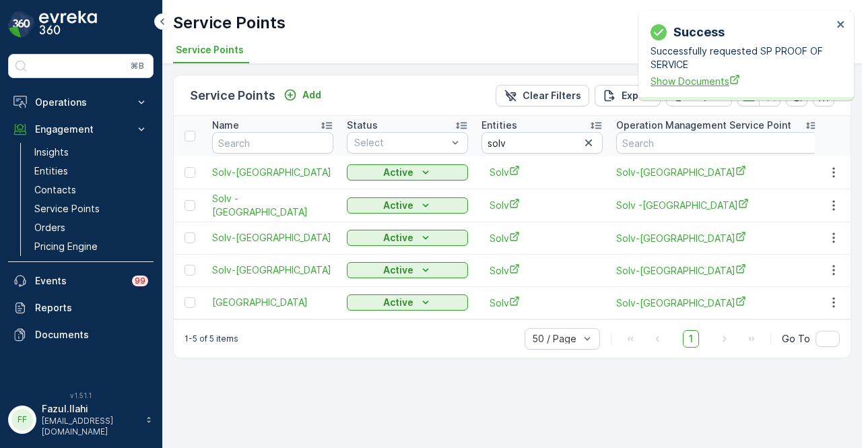
click at [689, 84] on span "Show Documents" at bounding box center [742, 81] width 182 height 14
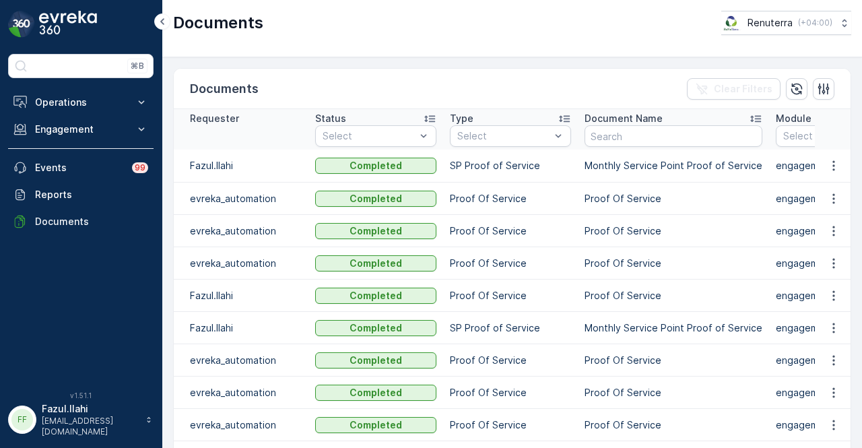
click at [822, 174] on td at bounding box center [833, 166] width 36 height 33
click at [830, 168] on icon "button" at bounding box center [833, 165] width 13 height 13
click at [831, 181] on span "See Details" at bounding box center [830, 184] width 52 height 13
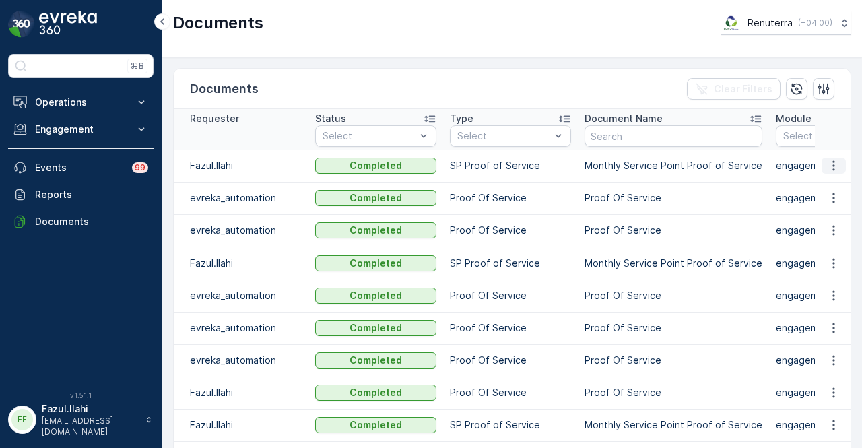
click at [833, 165] on icon "button" at bounding box center [833, 165] width 13 height 13
click at [832, 185] on span "See Details" at bounding box center [830, 184] width 52 height 13
click at [839, 165] on button "button" at bounding box center [834, 166] width 24 height 16
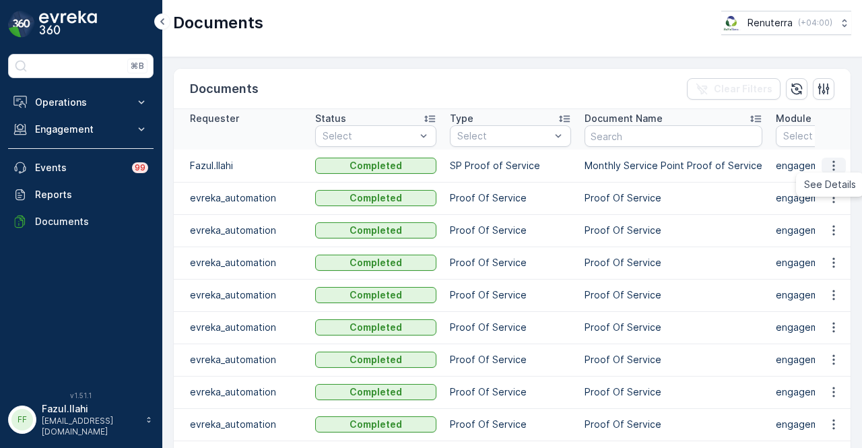
click at [833, 177] on div "See Details" at bounding box center [830, 184] width 63 height 19
click at [831, 166] on icon "button" at bounding box center [833, 165] width 13 height 13
click at [831, 182] on span "See Details" at bounding box center [830, 184] width 52 height 13
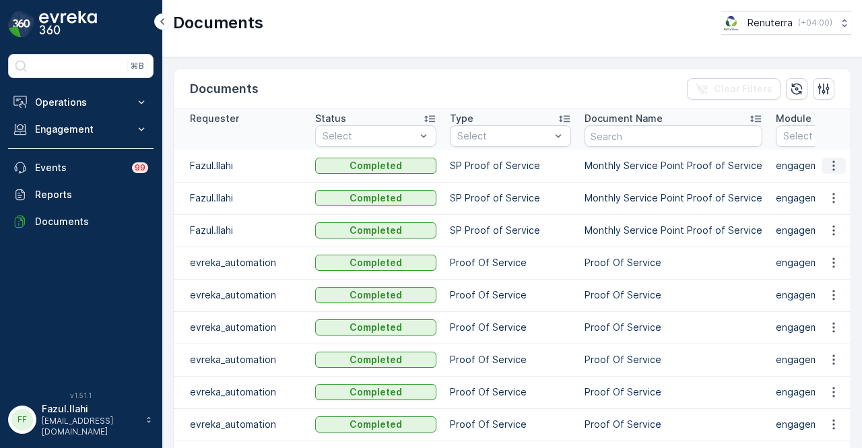
click at [827, 167] on icon "button" at bounding box center [833, 165] width 13 height 13
click at [827, 181] on span "See Details" at bounding box center [830, 184] width 52 height 13
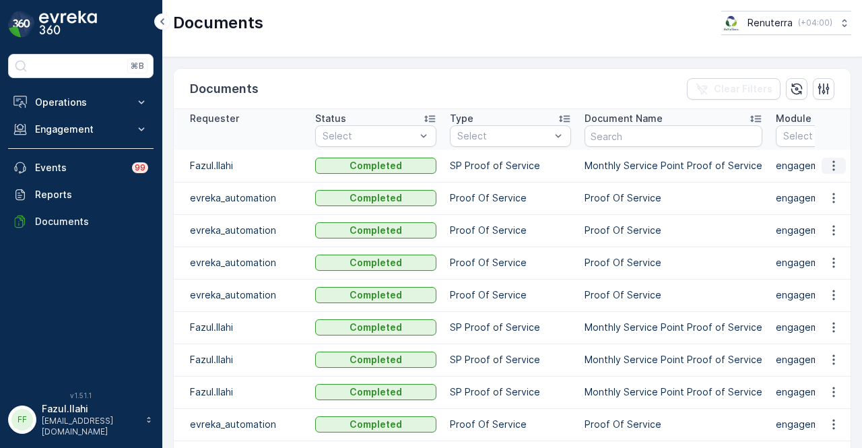
click at [839, 168] on button "button" at bounding box center [834, 166] width 24 height 16
click at [835, 184] on span "See Details" at bounding box center [830, 184] width 52 height 13
